Goal: Entertainment & Leisure: Consume media (video, audio)

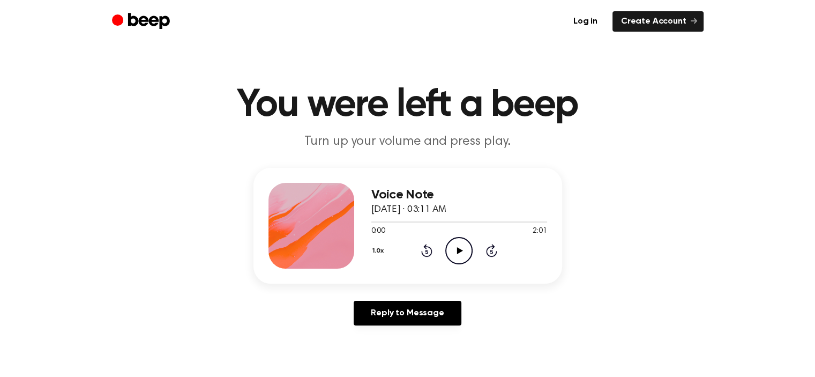
click at [459, 250] on icon at bounding box center [460, 250] width 6 height 7
click at [459, 251] on icon at bounding box center [460, 250] width 6 height 7
click at [458, 247] on icon "Pause Audio" at bounding box center [458, 250] width 27 height 27
click at [459, 251] on icon at bounding box center [460, 250] width 6 height 7
click at [454, 247] on icon "Play Audio" at bounding box center [458, 250] width 27 height 27
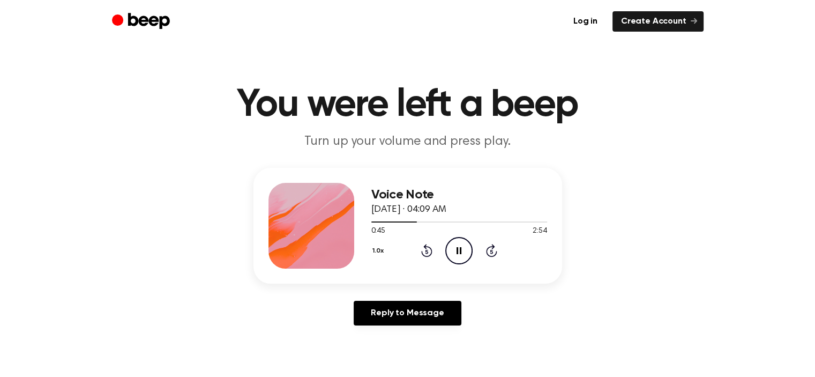
click at [595, 307] on div "Voice Note [DATE] · 04:09 AM 0:45 2:54 Your browser does not support the [objec…" at bounding box center [407, 251] width 789 height 166
